Goal: Information Seeking & Learning: Learn about a topic

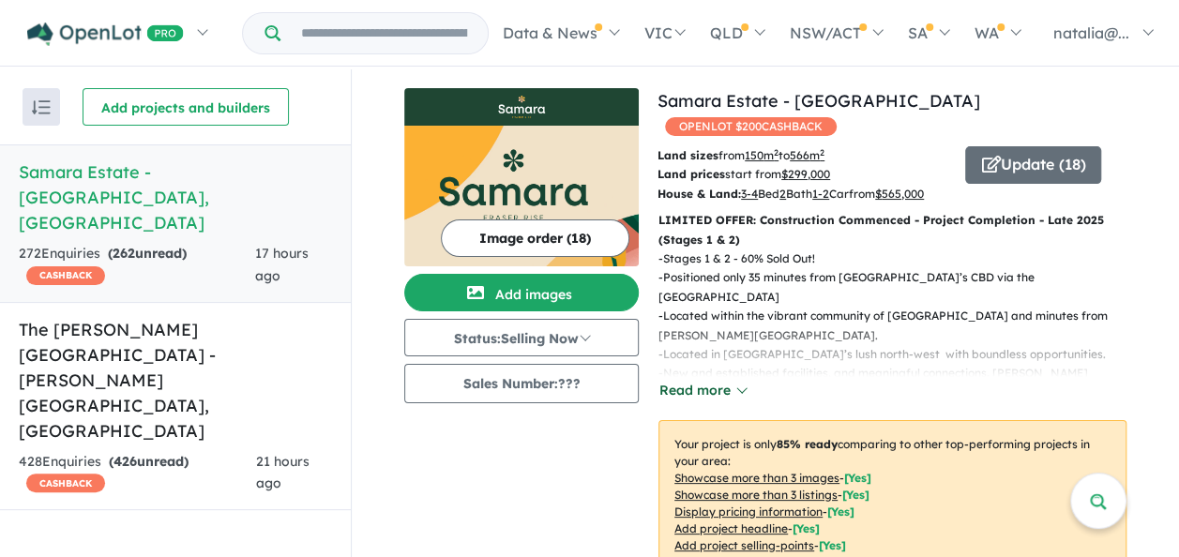
click at [713, 381] on button "Read more" at bounding box center [702, 391] width 88 height 22
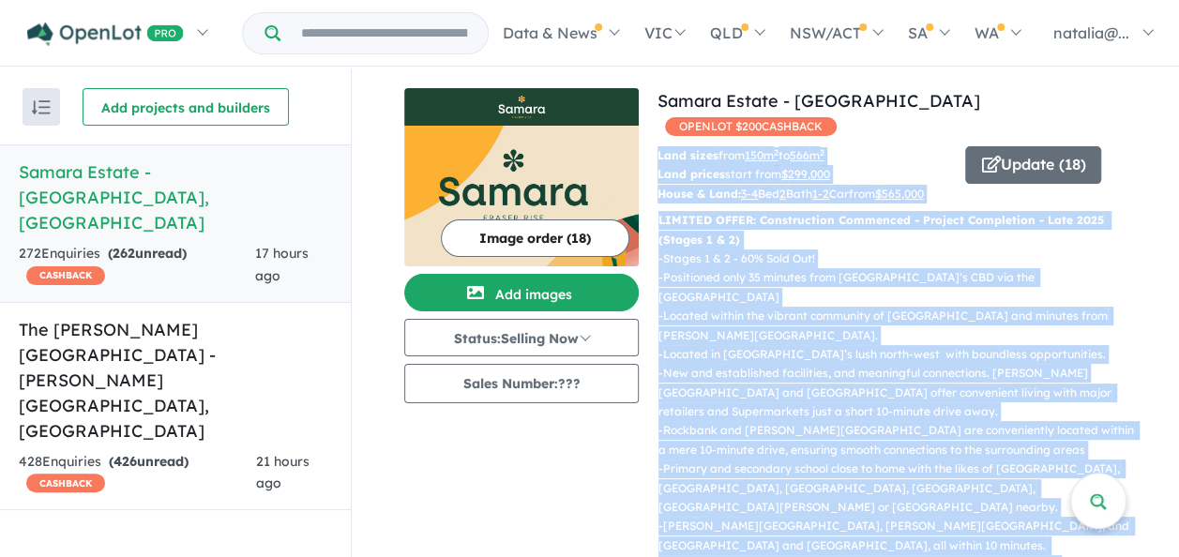
drag, startPoint x: 815, startPoint y: 366, endPoint x: 653, endPoint y: 129, distance: 286.6
copy div "Lore ipsum dolo 149 s 3 am 309 c 7 Adip elitse doeiu temp $ 757,372 Incid & Utl…"
click at [124, 317] on h5 "[GEOGRAPHIC_DATA][PERSON_NAME] - [PERSON_NAME][GEOGRAPHIC_DATA] , [GEOGRAPHIC_D…" at bounding box center [175, 380] width 313 height 127
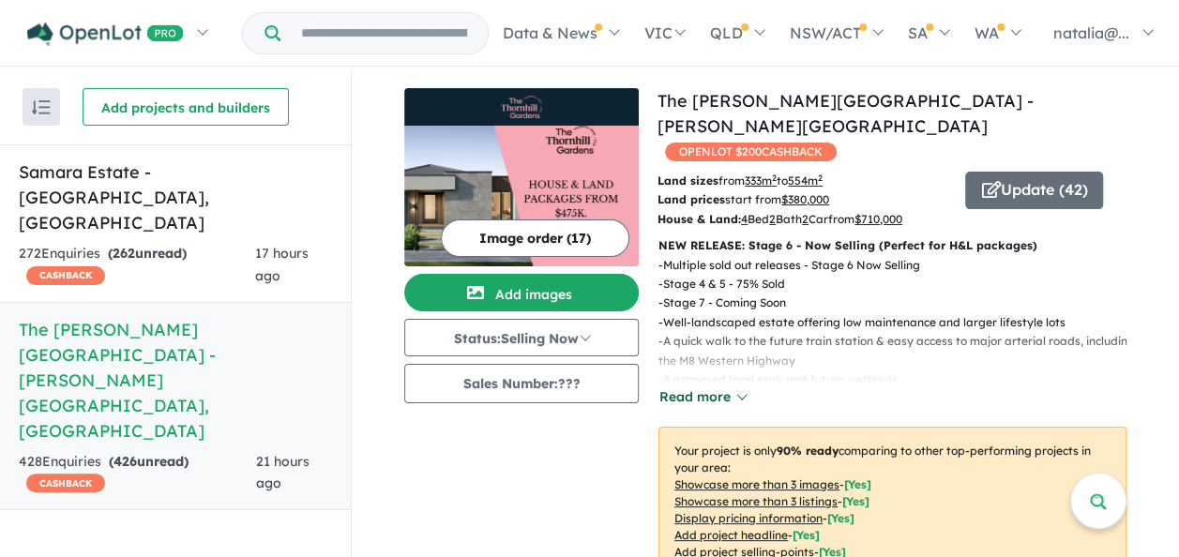
click at [720, 386] on button "Read more" at bounding box center [702, 397] width 88 height 22
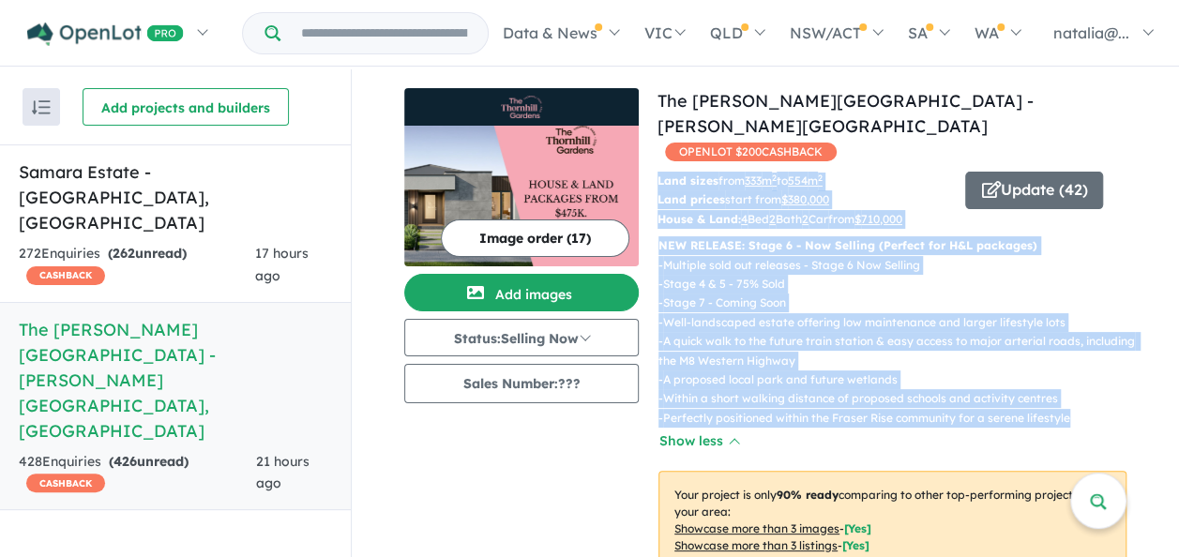
drag, startPoint x: 1080, startPoint y: 393, endPoint x: 654, endPoint y: 154, distance: 488.2
click at [657, 172] on div "Land sizes from 333 m 2 to 554 m 2 Land prices start from $ 380,000 House & Lan…" at bounding box center [891, 499] width 469 height 655
copy div "Land sizes from 333 m 2 to 554 m 2 Land prices start from $ 380,000 House & Lan…"
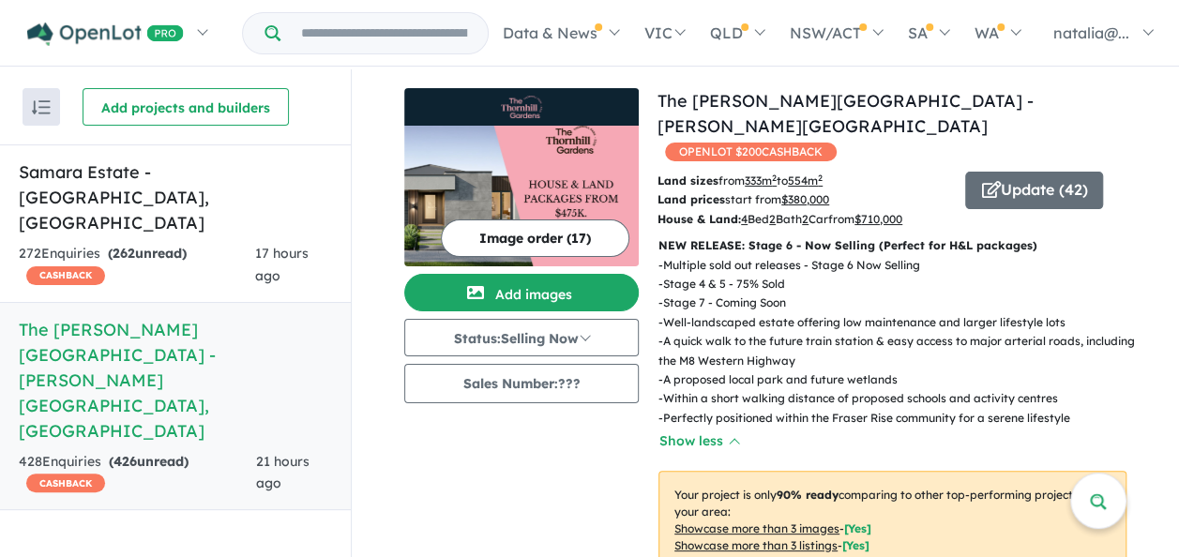
click at [517, 460] on div "Image order ( 17 ) Add images Status: Selling Now In Planning Coming Soon Selli…" at bounding box center [530, 461] width 253 height 746
